Goal: Task Accomplishment & Management: Manage account settings

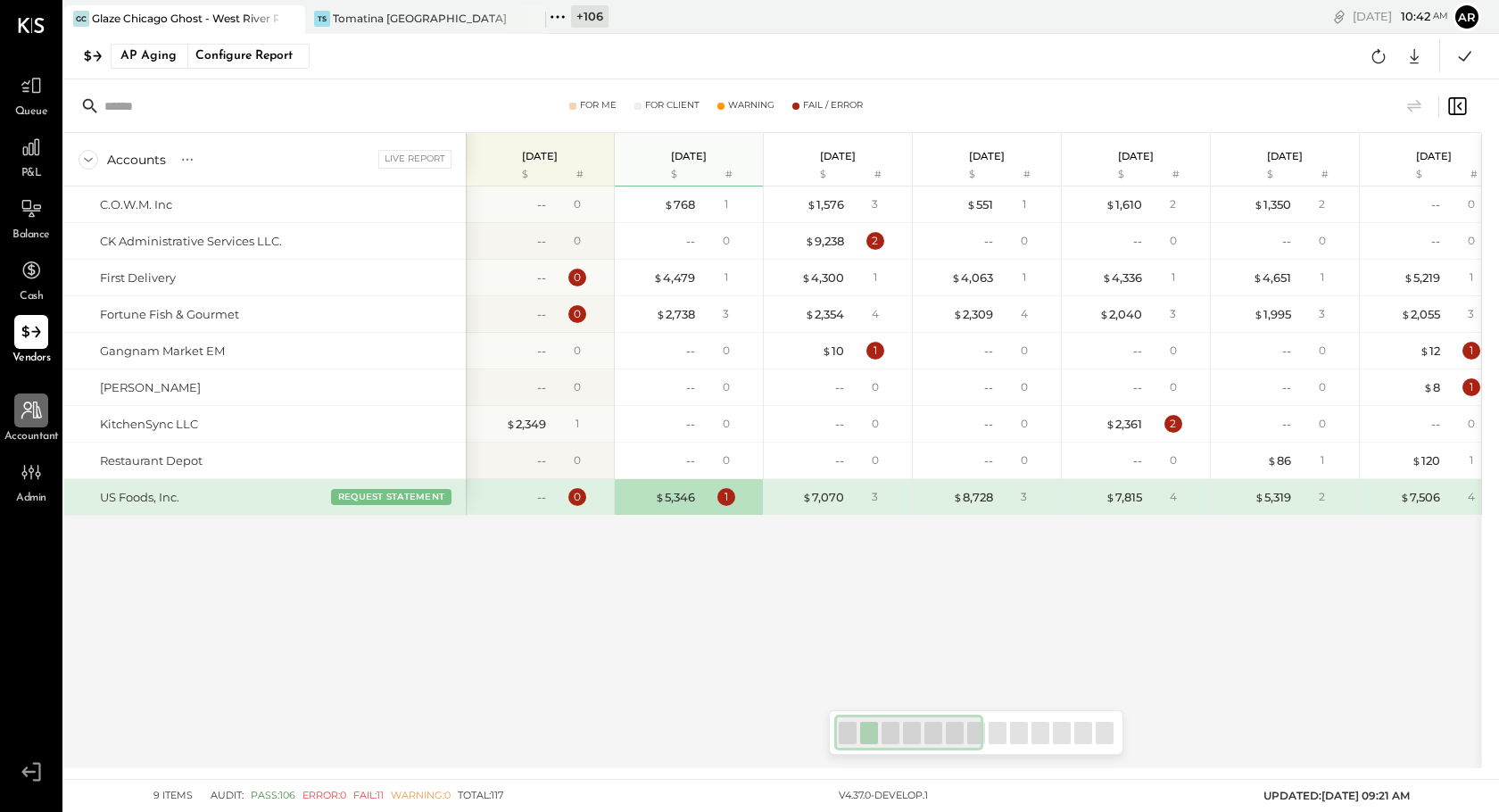
click at [28, 416] on icon at bounding box center [32, 410] width 23 height 23
select select "**"
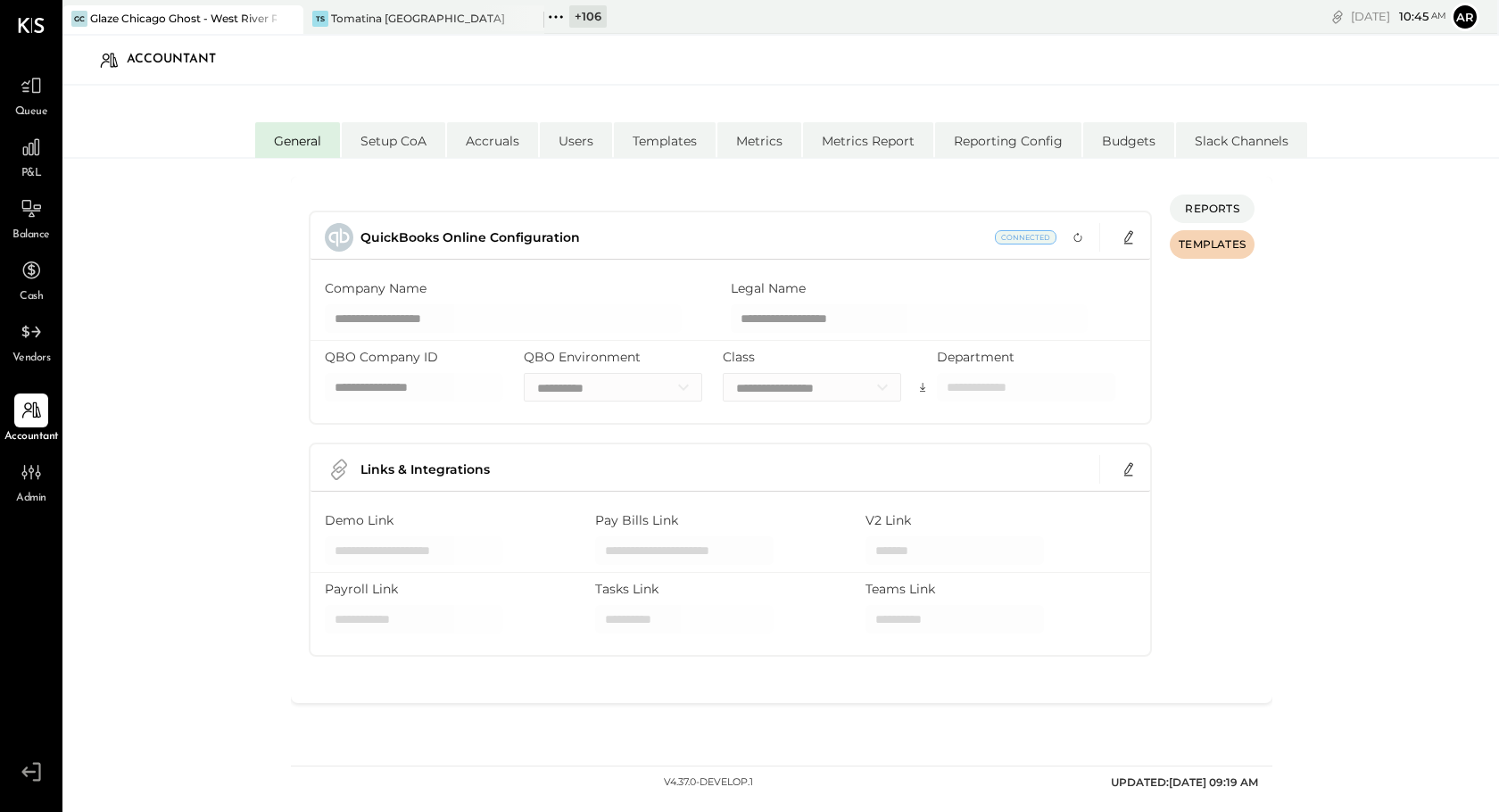
scroll to position [299, 0]
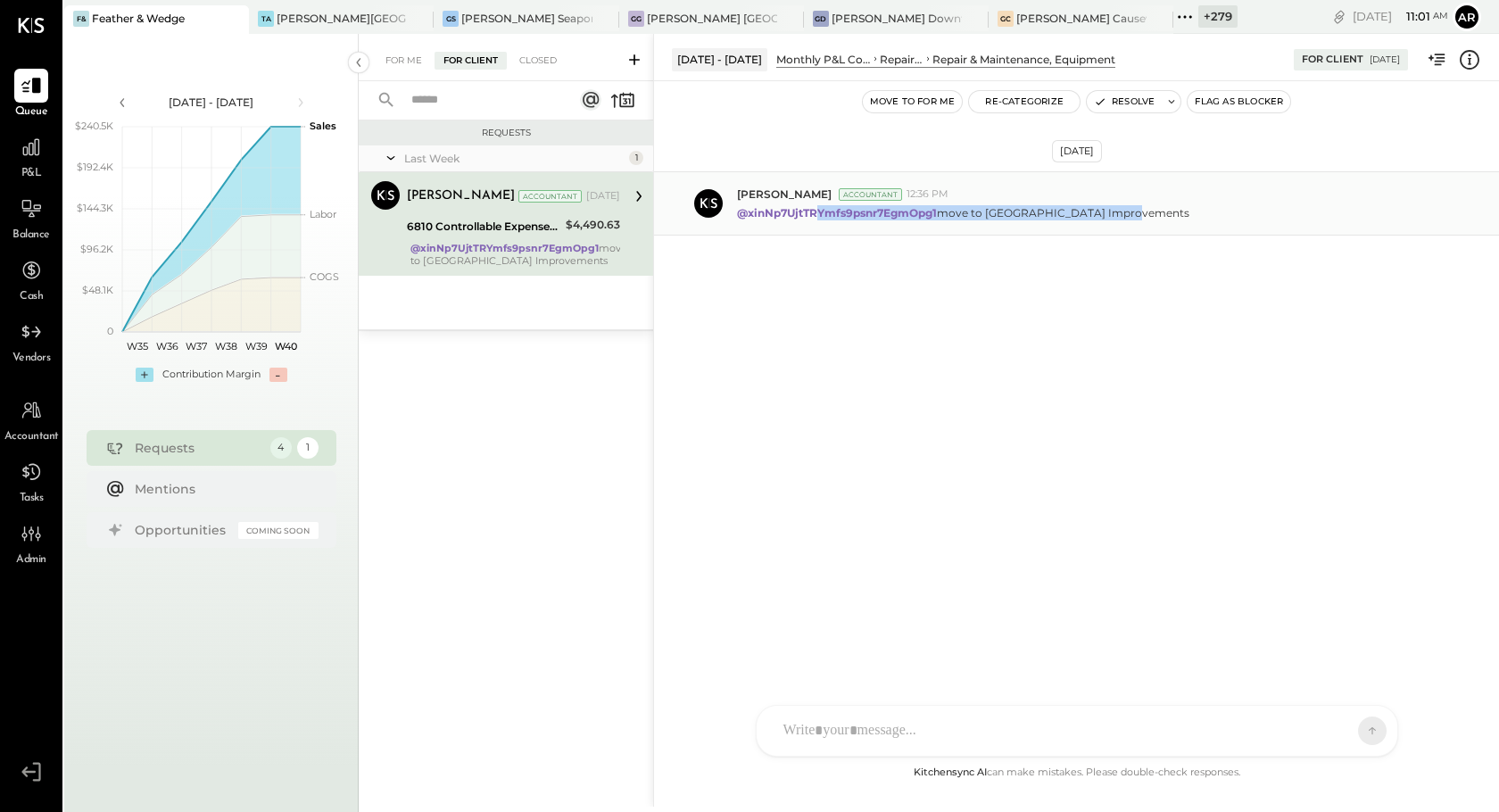
drag, startPoint x: 1159, startPoint y: 211, endPoint x: 818, endPoint y: 211, distance: 341.0
click at [818, 211] on div "@xinNp7UjtTRYmfs9psnr7EgmOpg1 move to Leasehold Improvements" at bounding box center [1111, 211] width 748 height 19
click at [949, 225] on div "[PERSON_NAME] Accountant 12:36 PM @xinNp7UjtTRYmfs9psnr7EgmOpg1 move to Leaseho…" at bounding box center [1076, 203] width 845 height 64
drag, startPoint x: 939, startPoint y: 212, endPoint x: 740, endPoint y: 212, distance: 199.0
click at [740, 212] on p "@xinNp7UjtTRYmfs9psnr7EgmOpg1 move to Leasehold Improvements" at bounding box center [962, 212] width 452 height 15
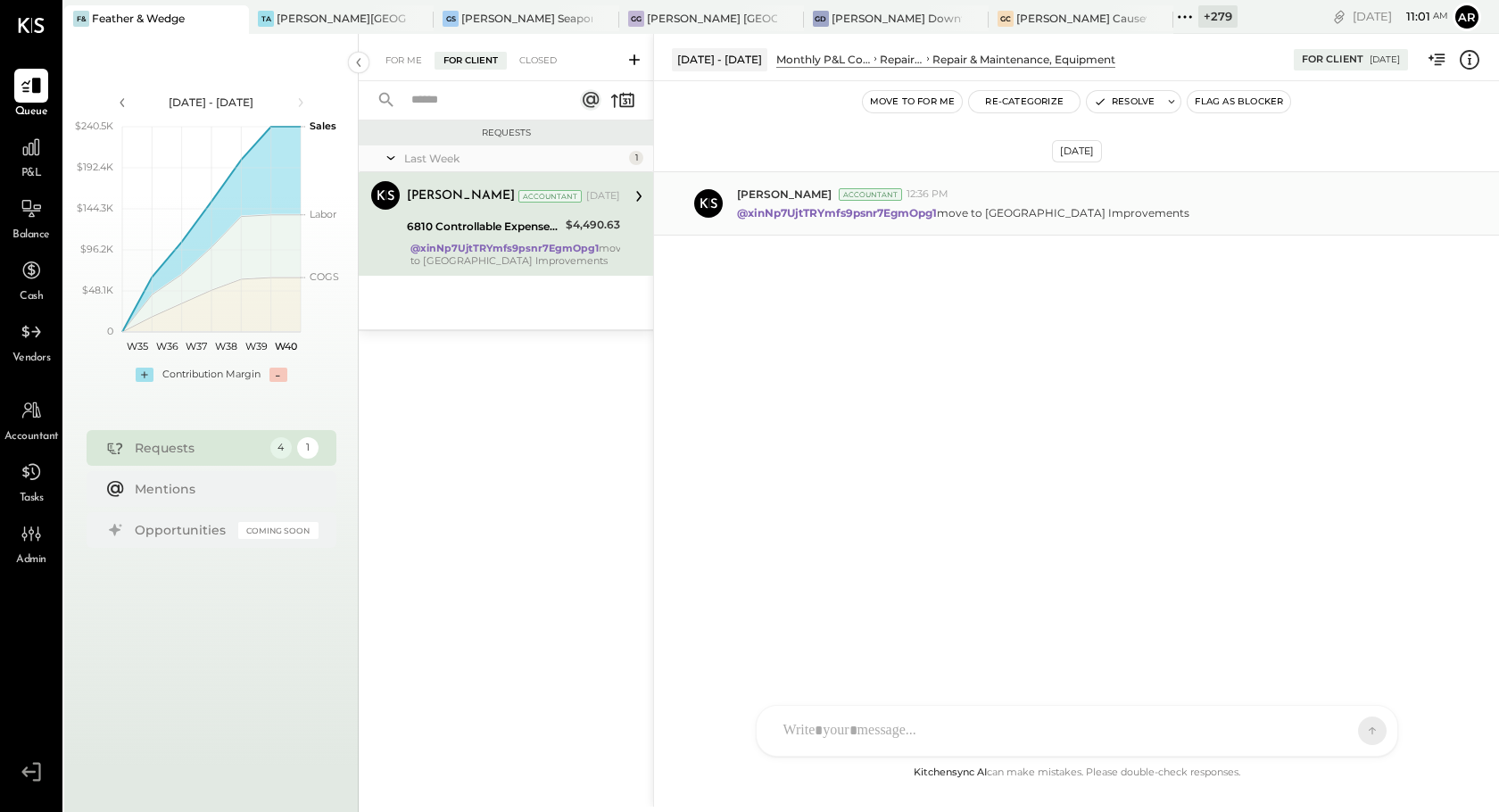
click at [784, 230] on div "[PERSON_NAME] Accountant 12:36 PM @xinNp7UjtTRYmfs9psnr7EgmOpg1 move to Leaseho…" at bounding box center [1076, 203] width 845 height 64
